Goal: Information Seeking & Learning: Learn about a topic

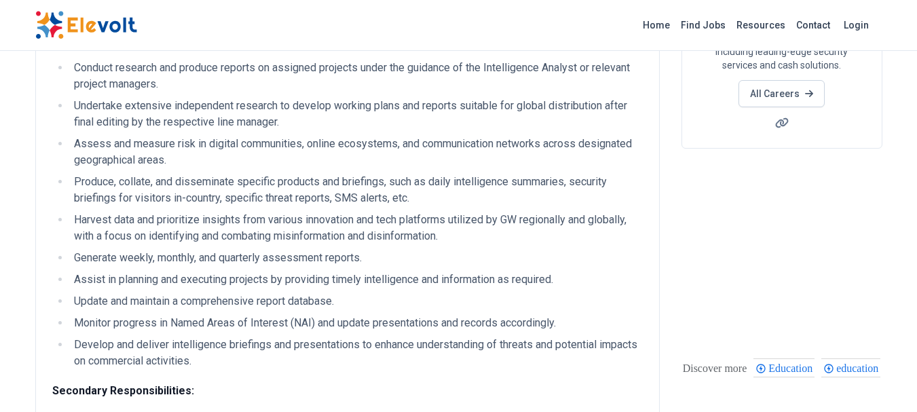
scroll to position [243, 0]
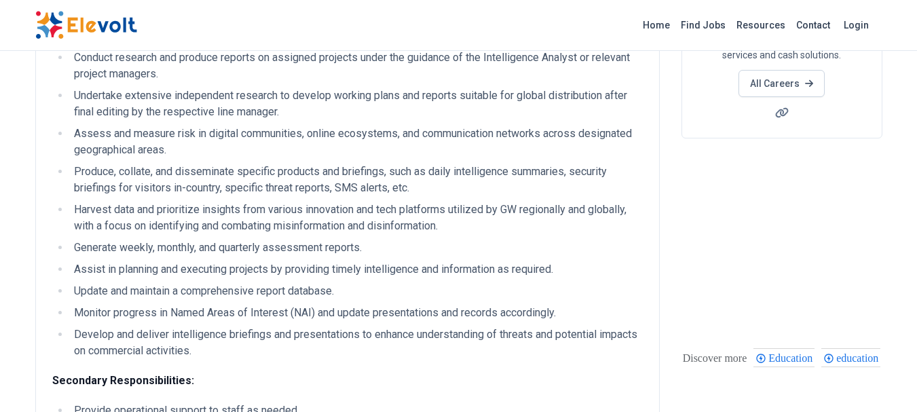
click at [523, 214] on li "Harvest data and prioritize insights from various innovation and tech platforms…" at bounding box center [356, 218] width 573 height 33
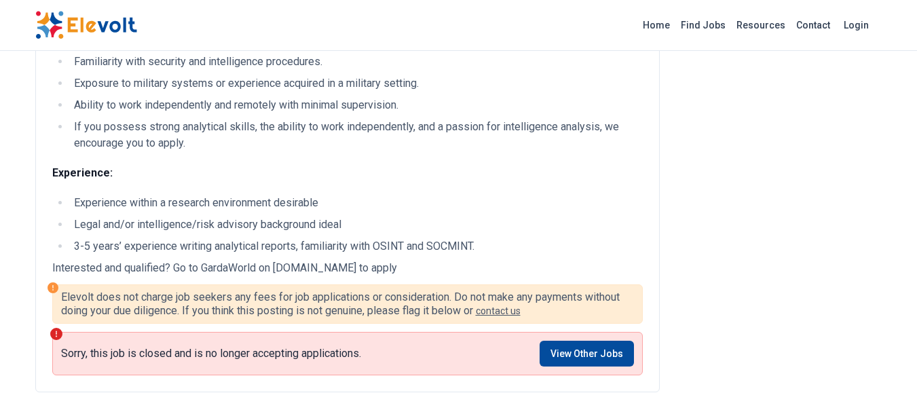
scroll to position [1380, 0]
click at [577, 361] on link "View Other Jobs" at bounding box center [586, 353] width 94 height 26
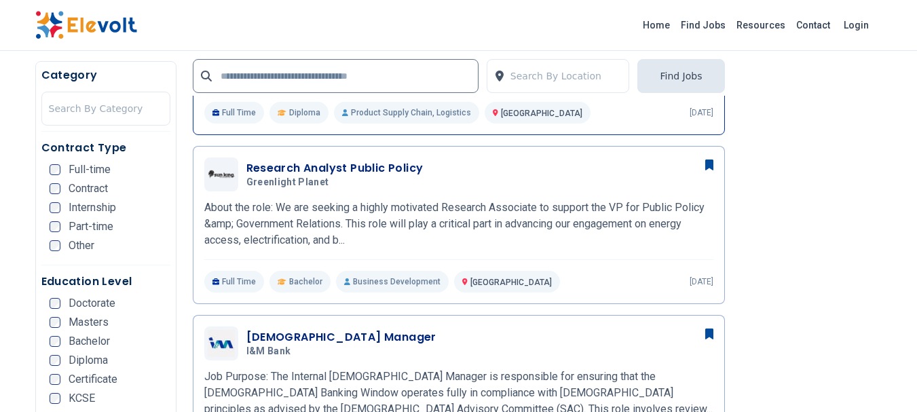
scroll to position [482, 0]
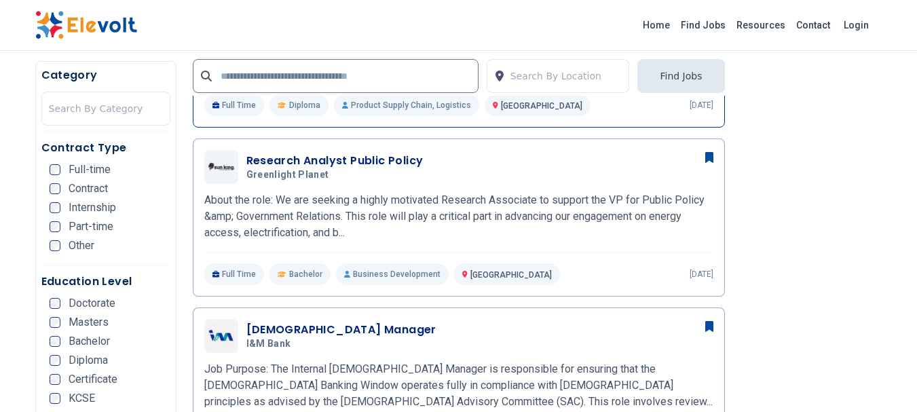
click at [305, 212] on p "About the role: We are seeking a highly motivated Research Associate to support…" at bounding box center [458, 216] width 509 height 49
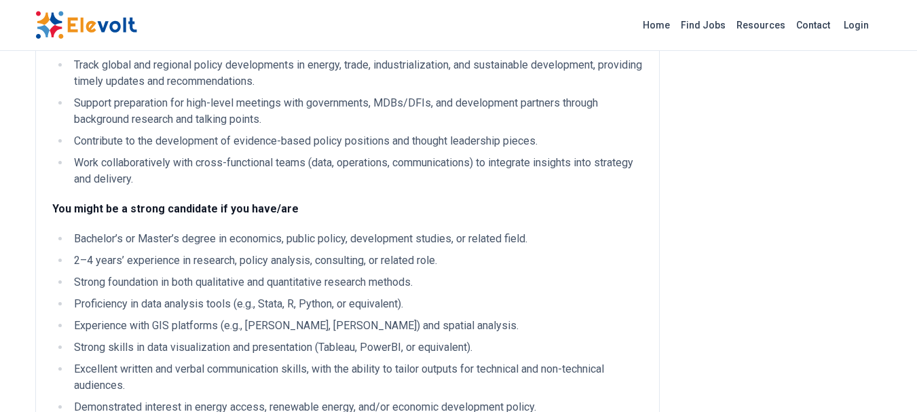
scroll to position [391, 0]
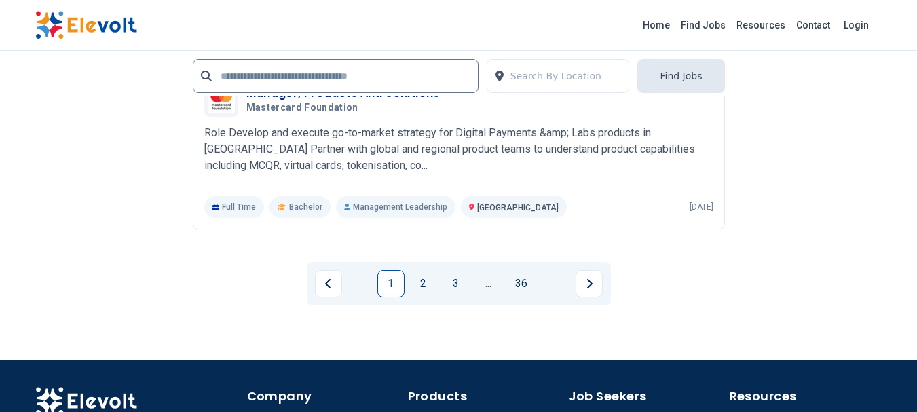
scroll to position [3162, 0]
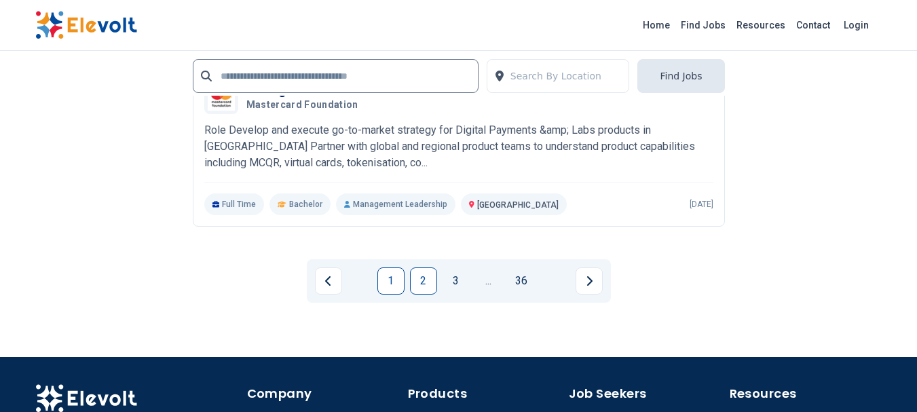
click at [427, 280] on link "2" at bounding box center [423, 280] width 27 height 27
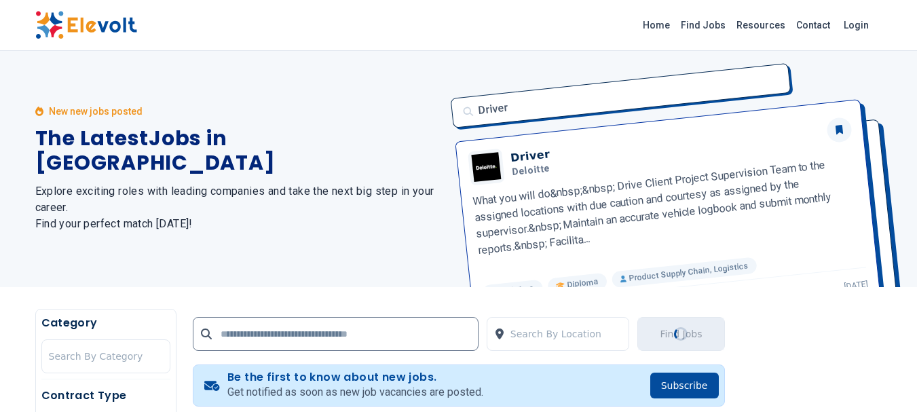
scroll to position [0, 0]
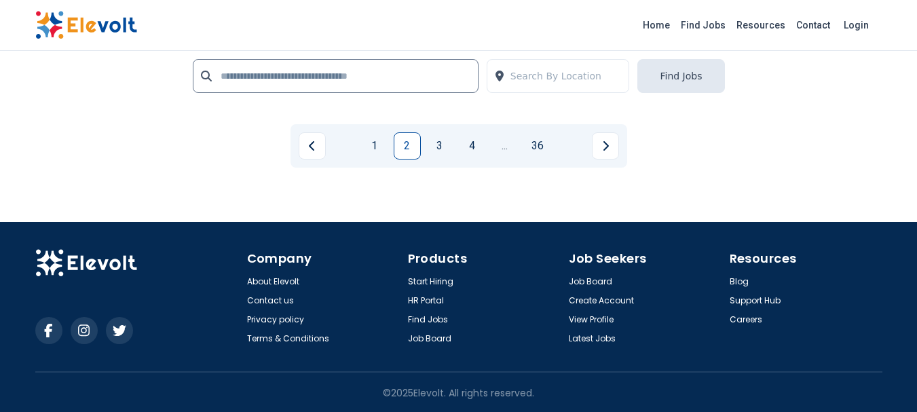
scroll to position [3308, 0]
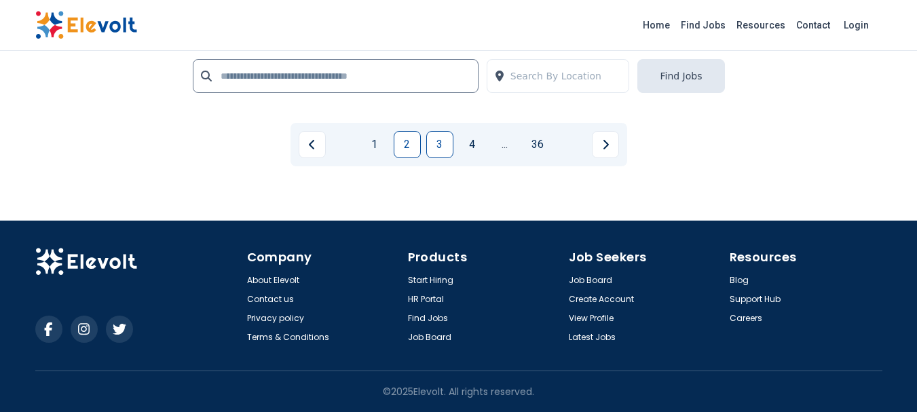
click at [439, 135] on link "3" at bounding box center [439, 144] width 27 height 27
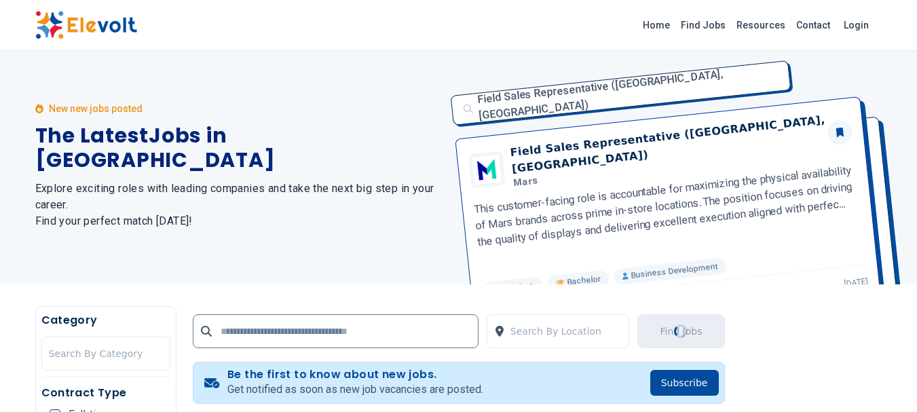
scroll to position [0, 0]
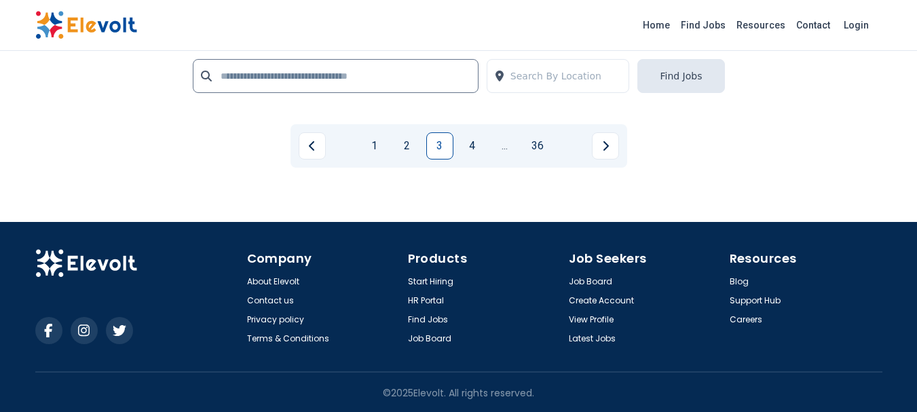
scroll to position [3048, 0]
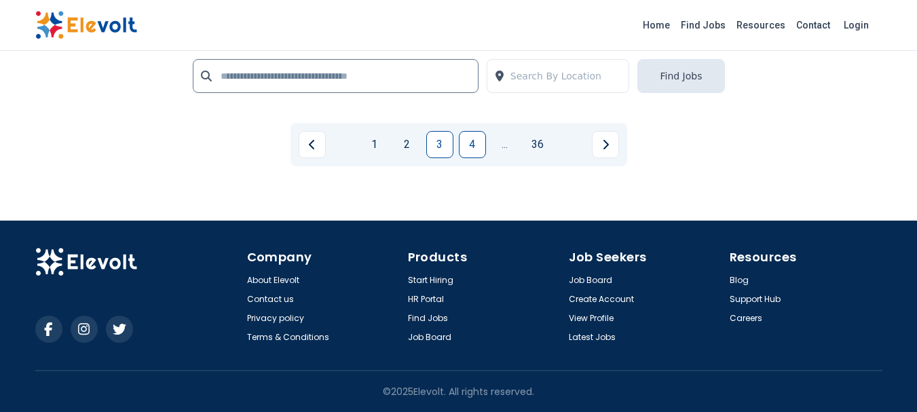
click at [472, 146] on link "4" at bounding box center [472, 144] width 27 height 27
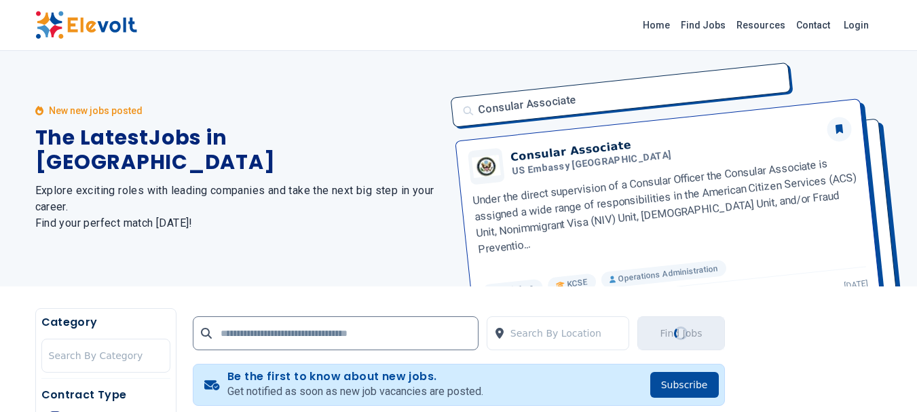
scroll to position [0, 0]
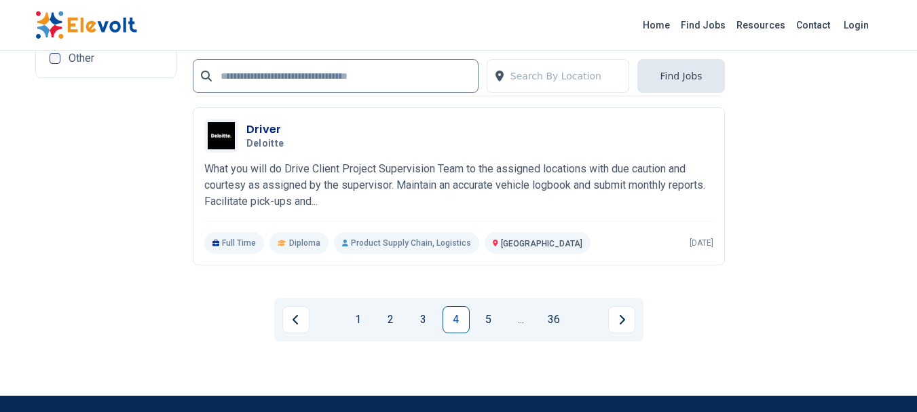
scroll to position [2877, 0]
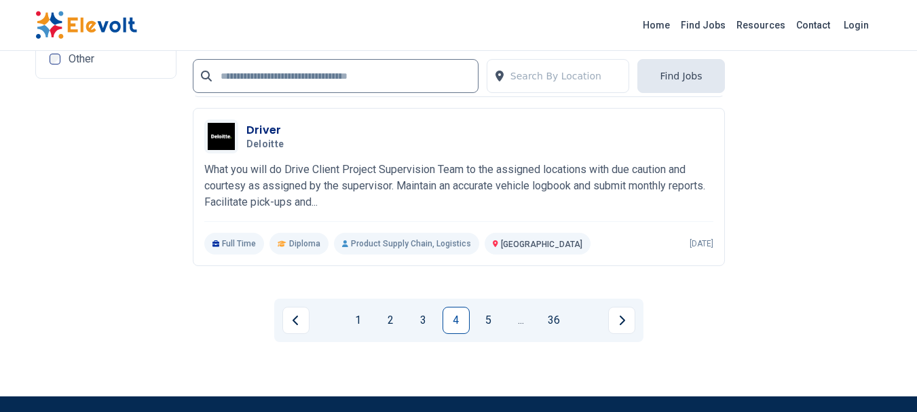
click at [428, 254] on div "Driver Deloitte 10/07/2025 11/06/2025 Nairobi KE What you will do Drive Client …" at bounding box center [459, 187] width 532 height 158
